Goal: Task Accomplishment & Management: Manage account settings

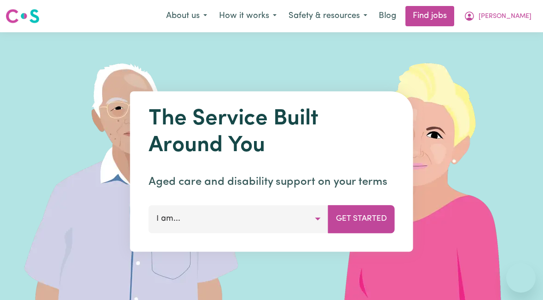
click at [503, 22] on button "[PERSON_NAME]" at bounding box center [498, 15] width 80 height 19
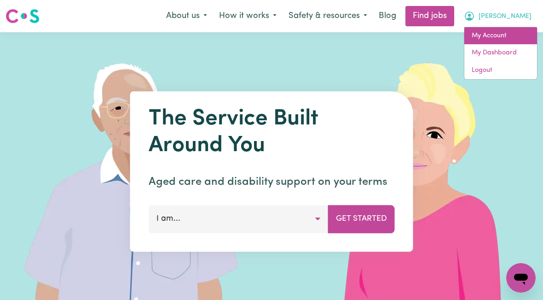
click at [501, 38] on link "My Account" at bounding box center [500, 35] width 73 height 17
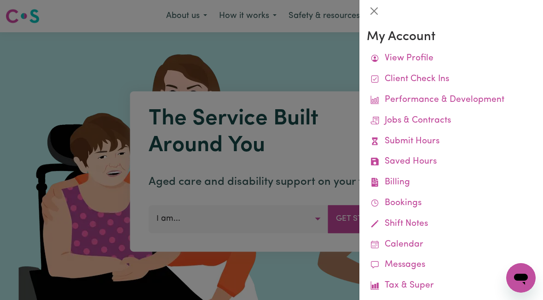
click at [0, 0] on link "Job Reports" at bounding box center [0, 0] width 0 height 0
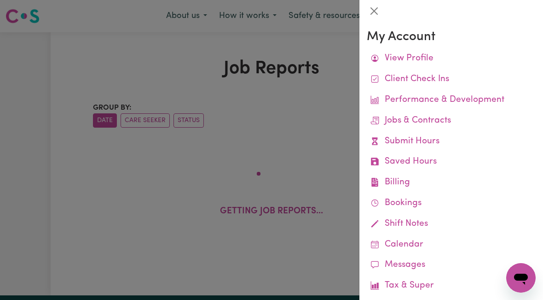
click at [0, 0] on link "Job Reports" at bounding box center [0, 0] width 0 height 0
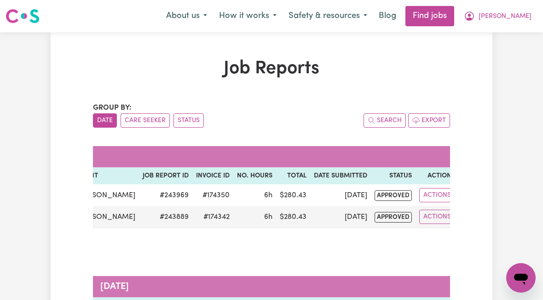
click at [519, 17] on span "[PERSON_NAME]" at bounding box center [505, 17] width 53 height 10
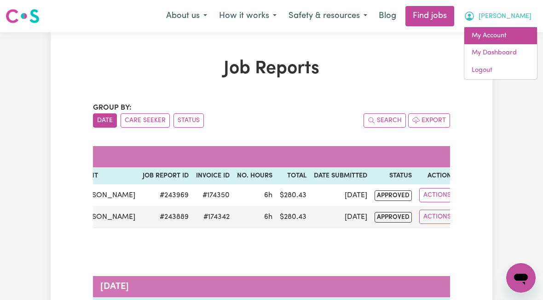
click at [506, 39] on link "My Account" at bounding box center [500, 35] width 73 height 17
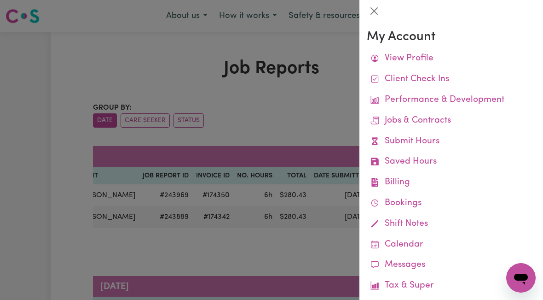
click at [0, 0] on link "Job Reports" at bounding box center [0, 0] width 0 height 0
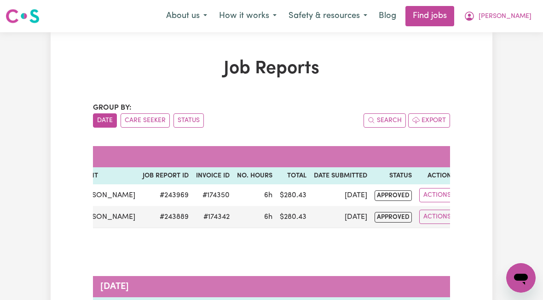
click at [522, 21] on span "[PERSON_NAME]" at bounding box center [505, 17] width 53 height 10
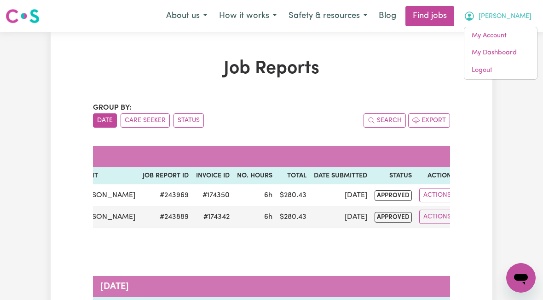
click at [503, 36] on link "My Account" at bounding box center [500, 35] width 73 height 17
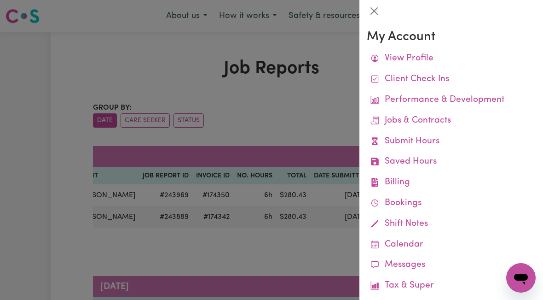
click at [0, 0] on link "Remittances" at bounding box center [0, 0] width 0 height 0
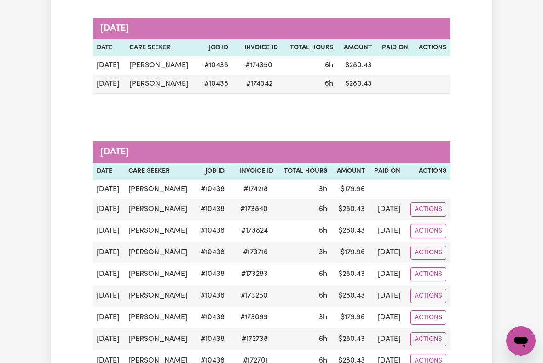
scroll to position [128, 0]
